Goal: Check status

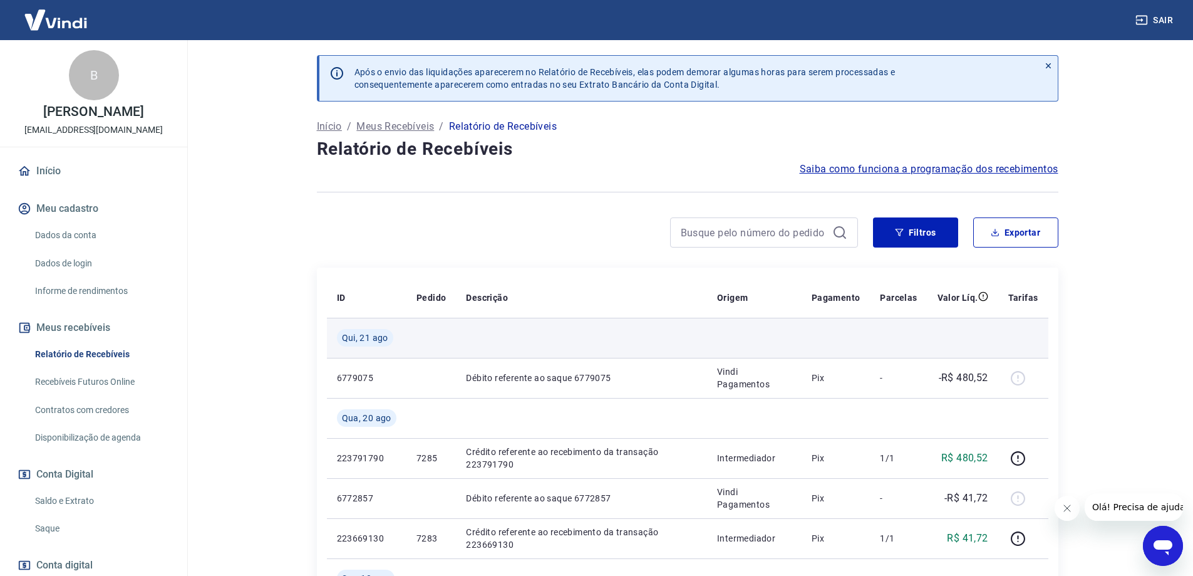
scroll to position [63, 0]
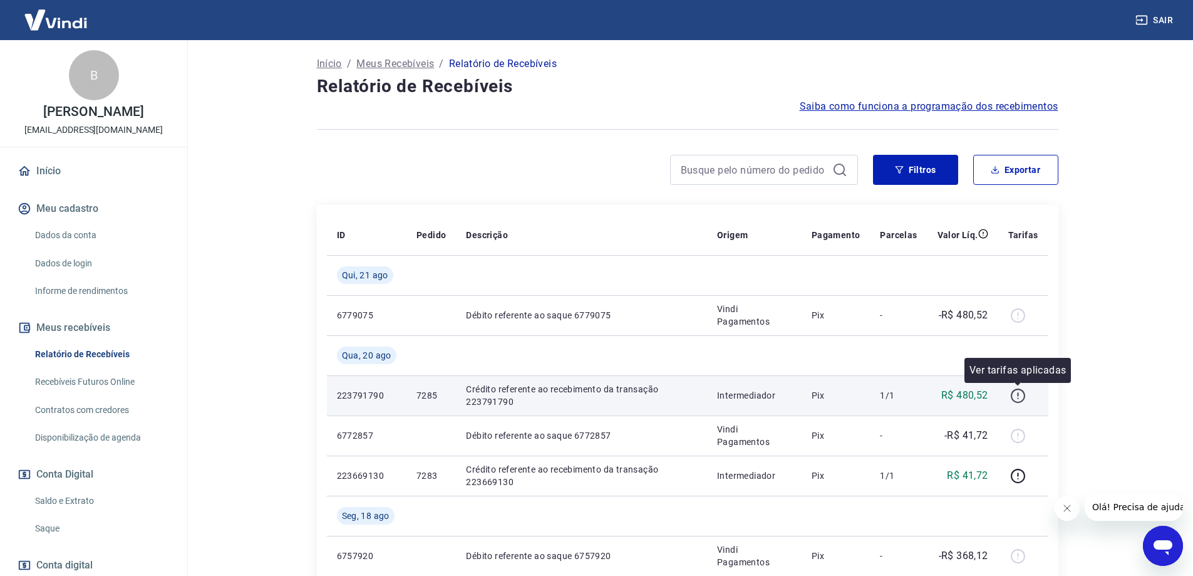
click at [1016, 389] on icon "button" at bounding box center [1018, 395] width 14 height 14
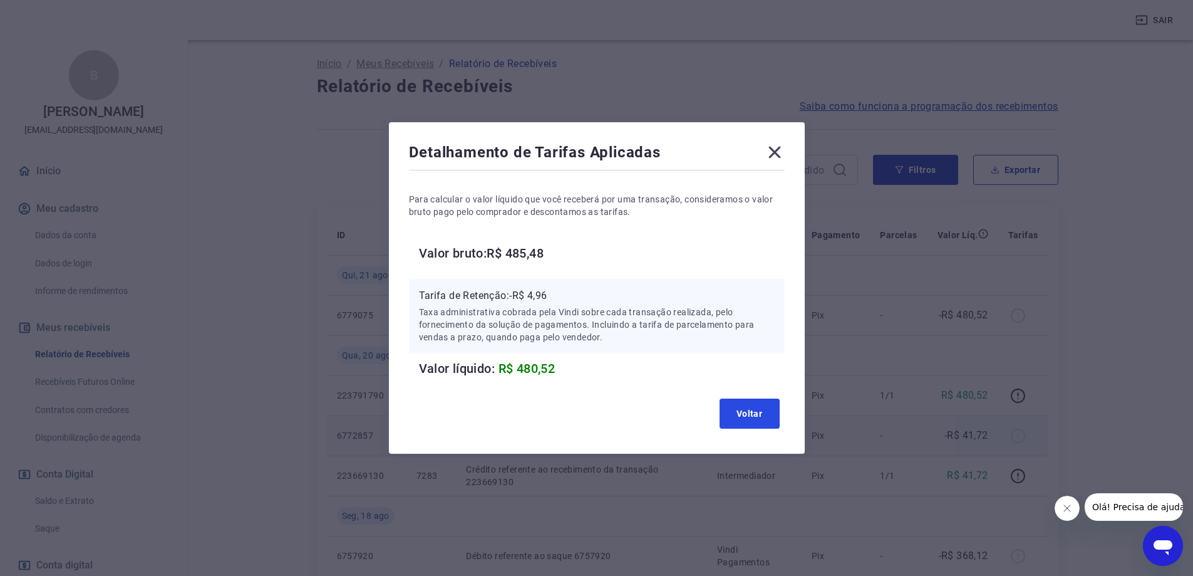
click at [773, 416] on button "Voltar" at bounding box center [750, 413] width 60 height 30
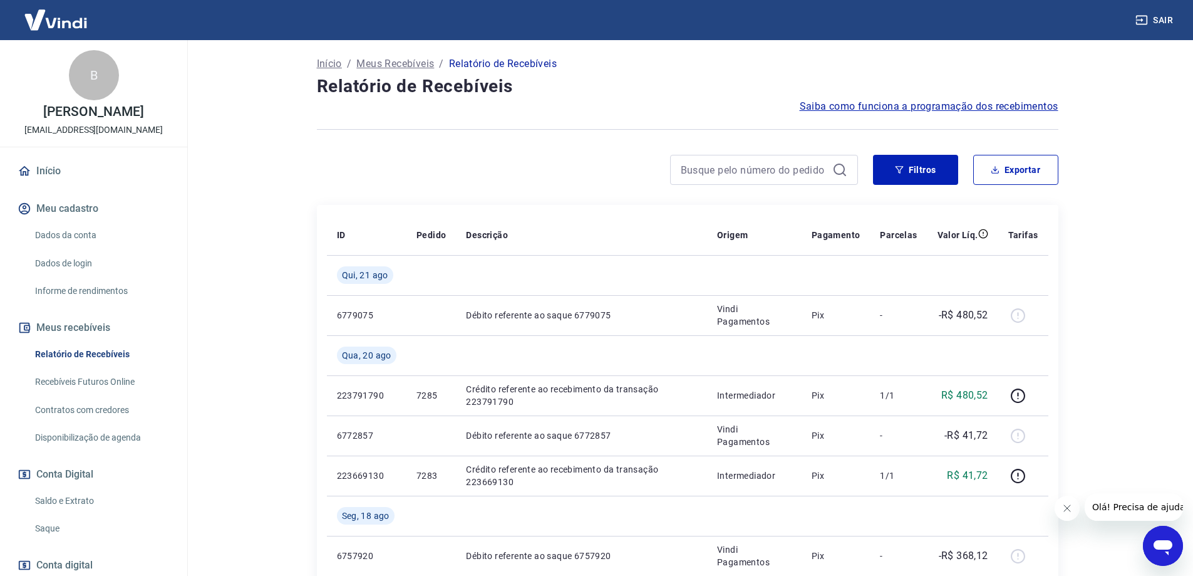
click at [85, 496] on link "Saldo e Extrato" at bounding box center [101, 501] width 142 height 26
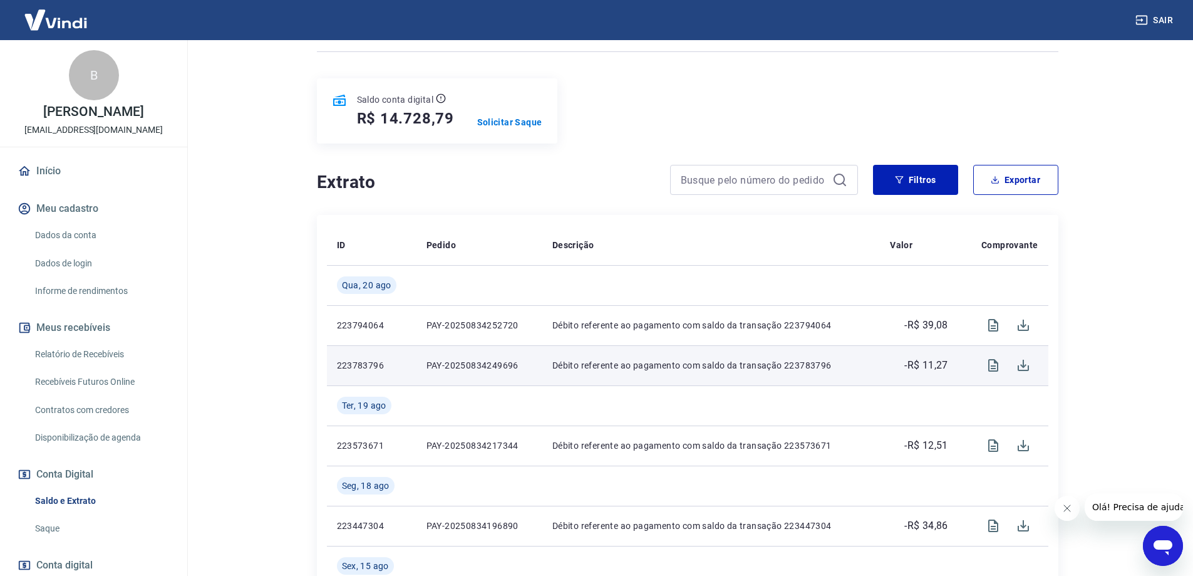
scroll to position [188, 0]
